Goal: Find contact information: Find contact information

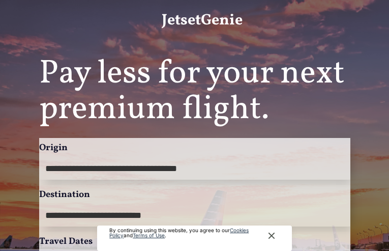
type input "**********"
select select "*"
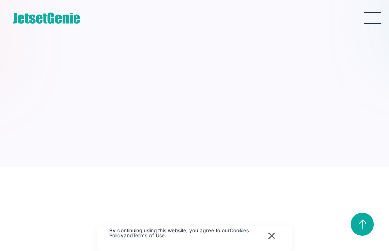
type input "**********"
type input "********"
